Goal: Task Accomplishment & Management: Manage account settings

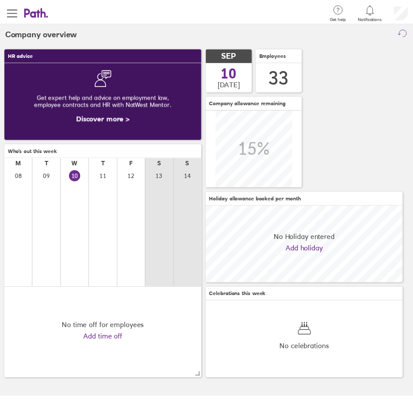
scroll to position [78, 200]
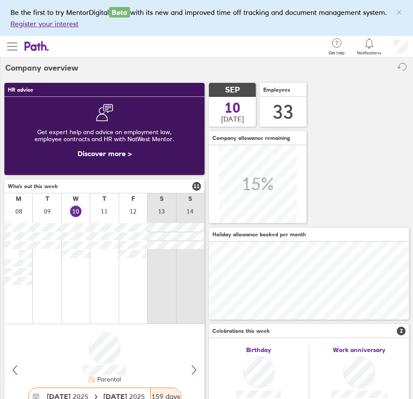
click at [12, 45] on span "button" at bounding box center [12, 46] width 11 height 11
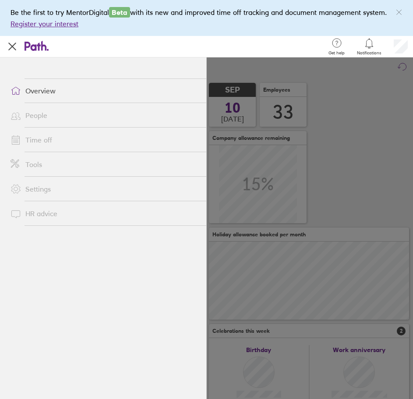
click at [37, 140] on link "Time off" at bounding box center [105, 140] width 203 height 18
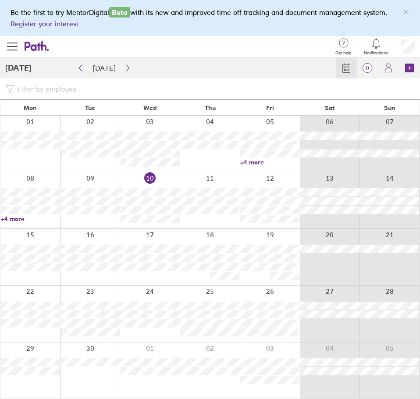
click at [13, 45] on span "button" at bounding box center [12, 46] width 11 height 11
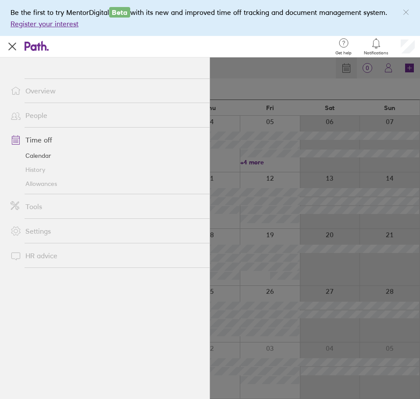
click at [40, 184] on link "Allowances" at bounding box center [107, 184] width 206 height 14
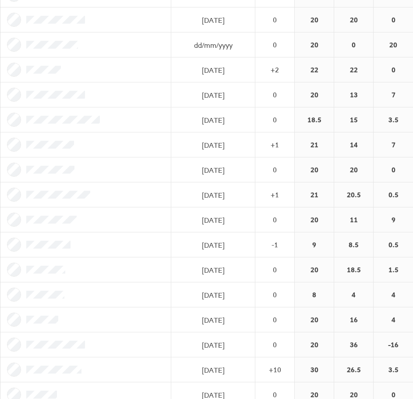
scroll to position [292, 0]
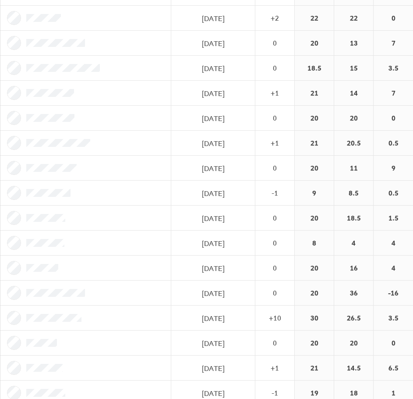
drag, startPoint x: 86, startPoint y: 244, endPoint x: 110, endPoint y: 241, distance: 23.8
click at [110, 241] on div at bounding box center [85, 242] width 171 height 25
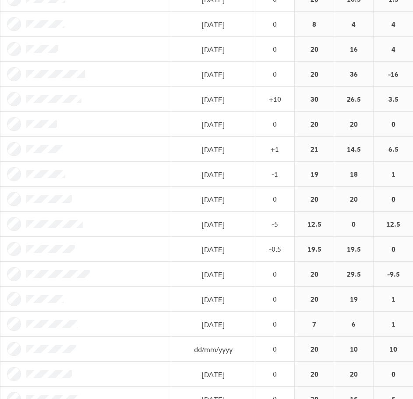
scroll to position [511, 0]
drag, startPoint x: 126, startPoint y: 224, endPoint x: 15, endPoint y: 228, distance: 110.9
click at [15, 228] on div at bounding box center [85, 223] width 171 height 25
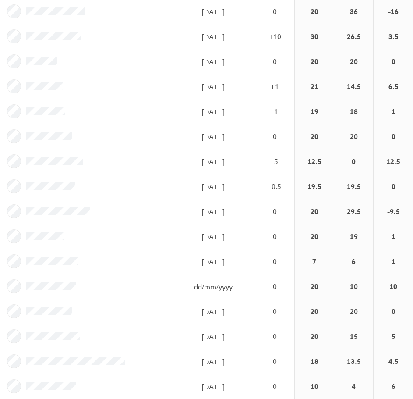
click at [28, 260] on div at bounding box center [85, 261] width 171 height 25
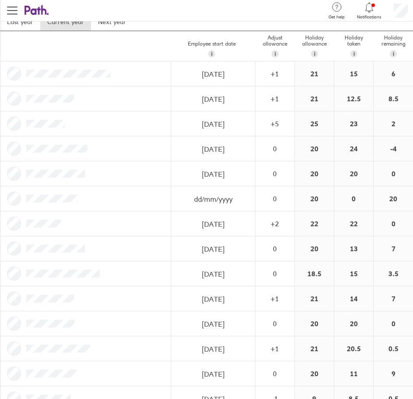
scroll to position [0, 0]
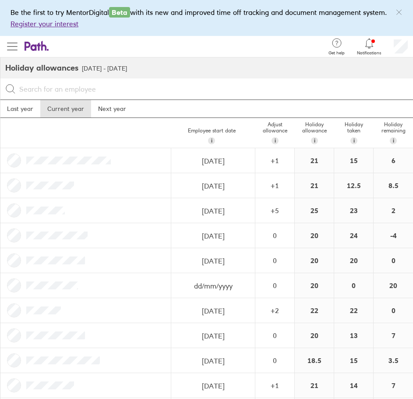
click at [12, 47] on span "button" at bounding box center [12, 46] width 11 height 1
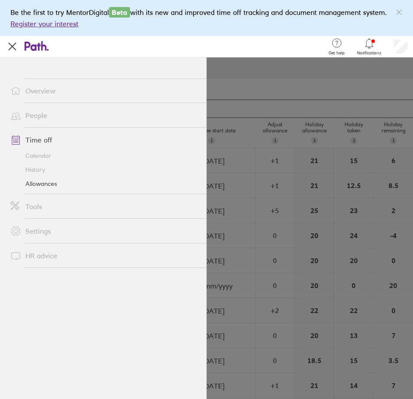
click at [39, 118] on link "People" at bounding box center [105, 115] width 203 height 18
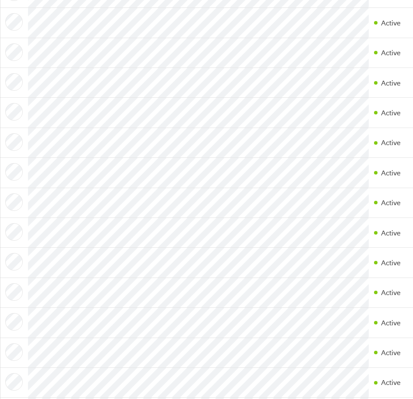
scroll to position [584, 0]
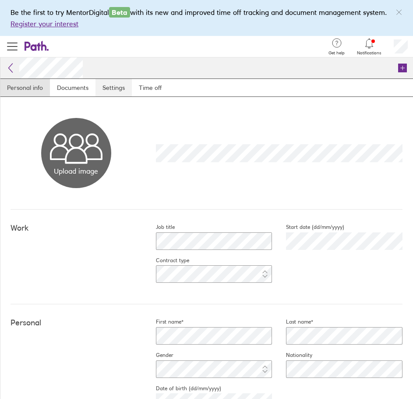
click at [115, 94] on link "Settings" at bounding box center [113, 88] width 36 height 18
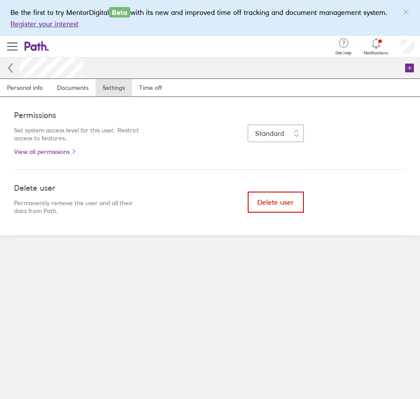
click at [274, 205] on span "Delete user" at bounding box center [275, 202] width 36 height 8
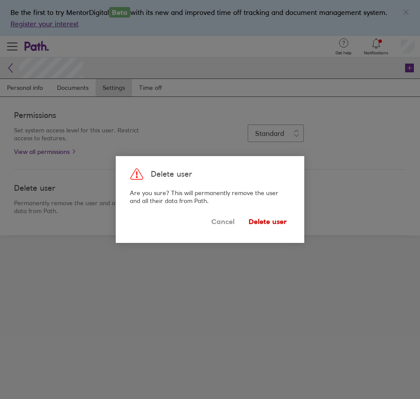
click at [262, 223] on span "Delete user" at bounding box center [267, 221] width 38 height 14
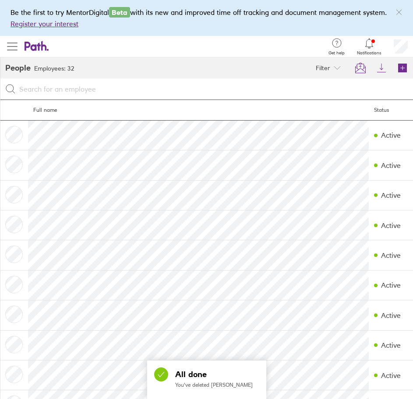
click at [14, 46] on span "button" at bounding box center [12, 46] width 11 height 1
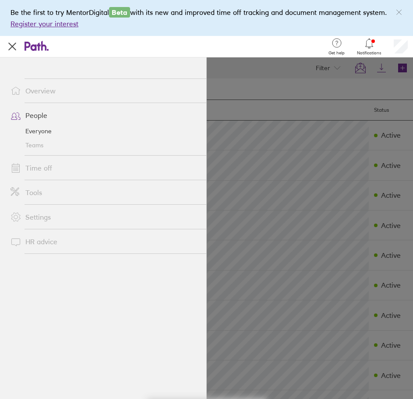
click at [41, 170] on link "Time off" at bounding box center [105, 168] width 203 height 18
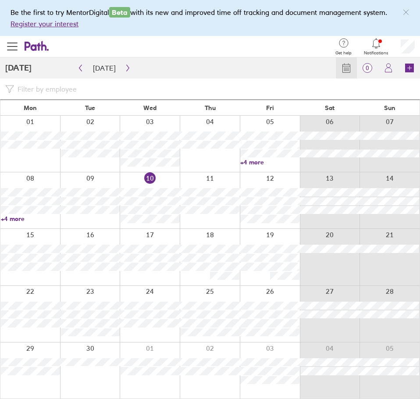
click at [190, 55] on div "Search Employee search" at bounding box center [189, 46] width 281 height 21
